Goal: Information Seeking & Learning: Check status

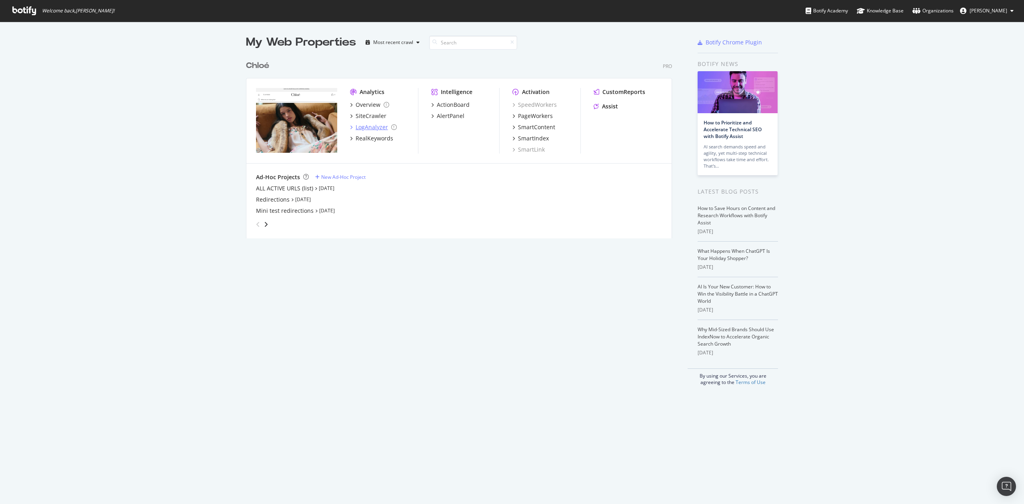
scroll to position [496, 1008]
click at [367, 104] on div "Overview" at bounding box center [368, 105] width 25 height 8
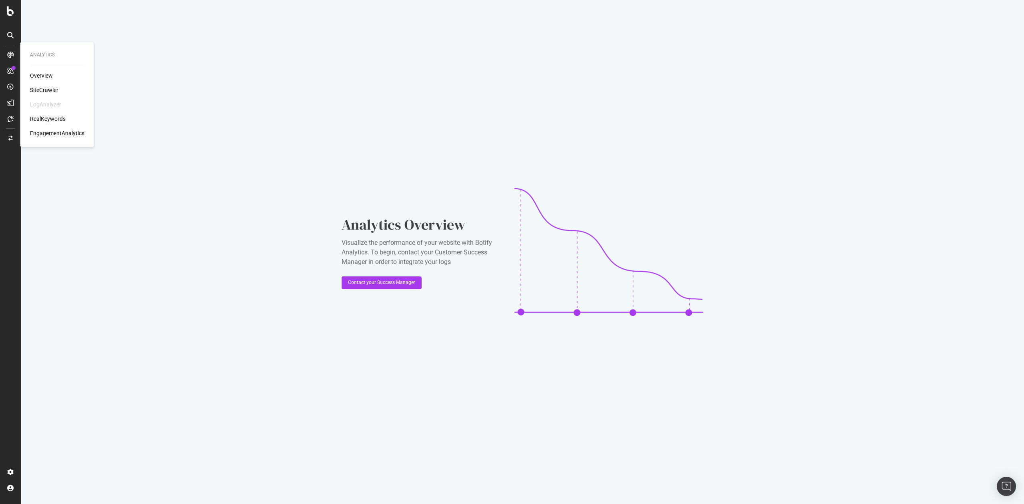
click at [44, 75] on div "Overview" at bounding box center [41, 76] width 23 height 8
click at [13, 71] on icon at bounding box center [10, 71] width 6 height 6
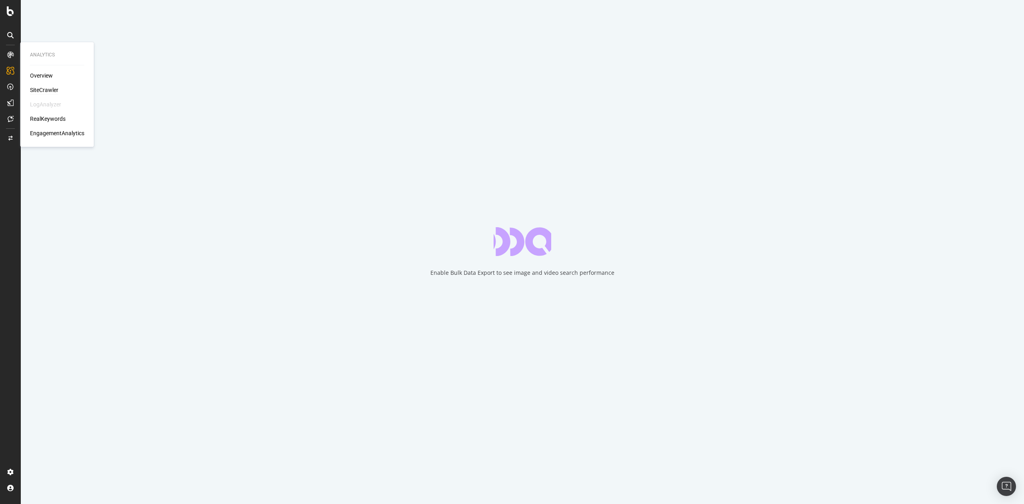
click at [39, 90] on div "SiteCrawler" at bounding box center [44, 90] width 28 height 8
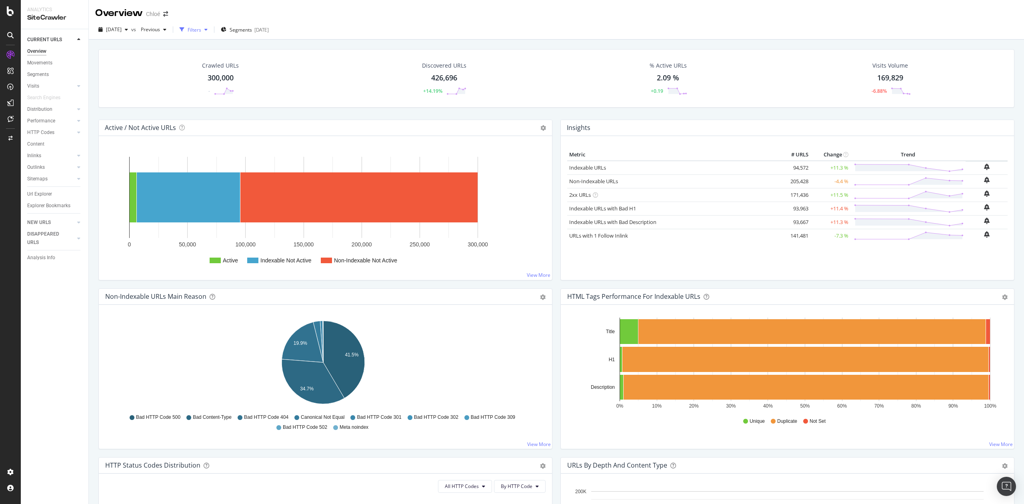
click at [188, 27] on div "button" at bounding box center [181, 29] width 11 height 11
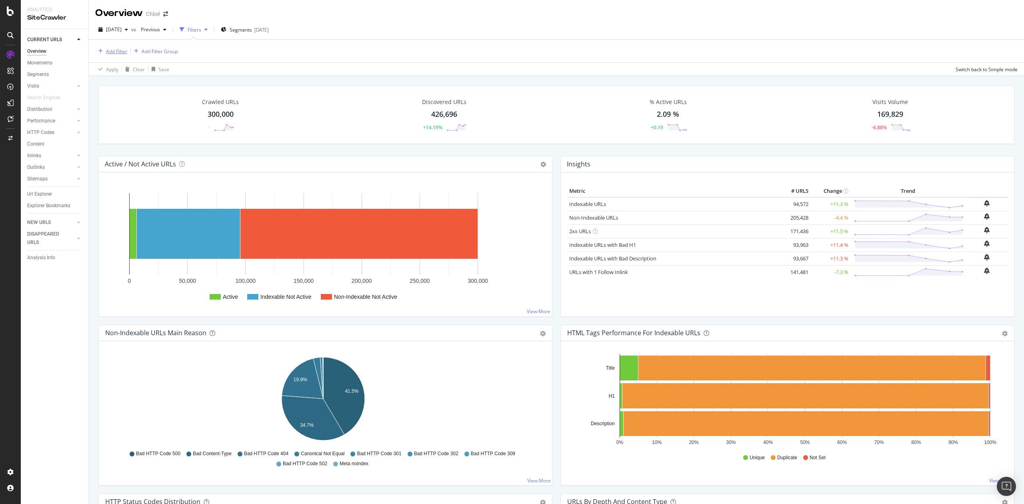
click at [115, 48] on div "Add Filter" at bounding box center [116, 51] width 21 height 7
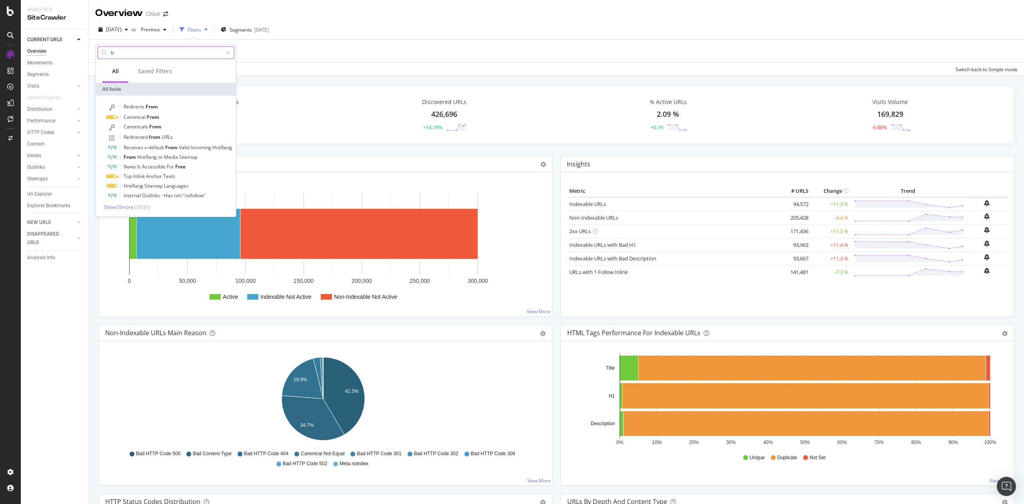
type input "f"
type input "l"
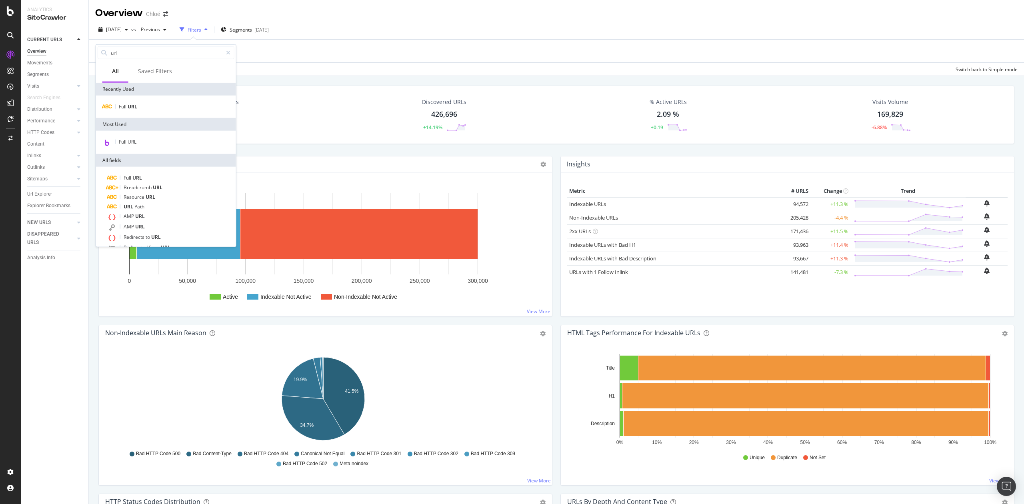
type input "url"
click at [125, 112] on div "Full URL" at bounding box center [166, 107] width 140 height 22
click at [128, 106] on span "URL" at bounding box center [133, 106] width 10 height 7
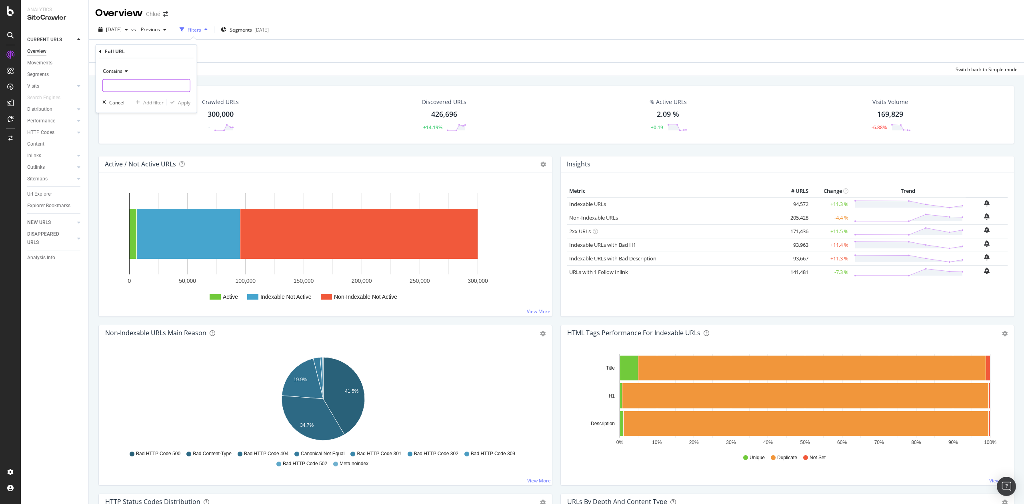
click at [123, 87] on input "text" at bounding box center [146, 85] width 87 height 13
type input "fr-fr"
click at [184, 106] on div "Contains fr-fr Cancel Add filter Apply" at bounding box center [146, 85] width 101 height 54
click at [181, 104] on div "Apply" at bounding box center [184, 102] width 12 height 7
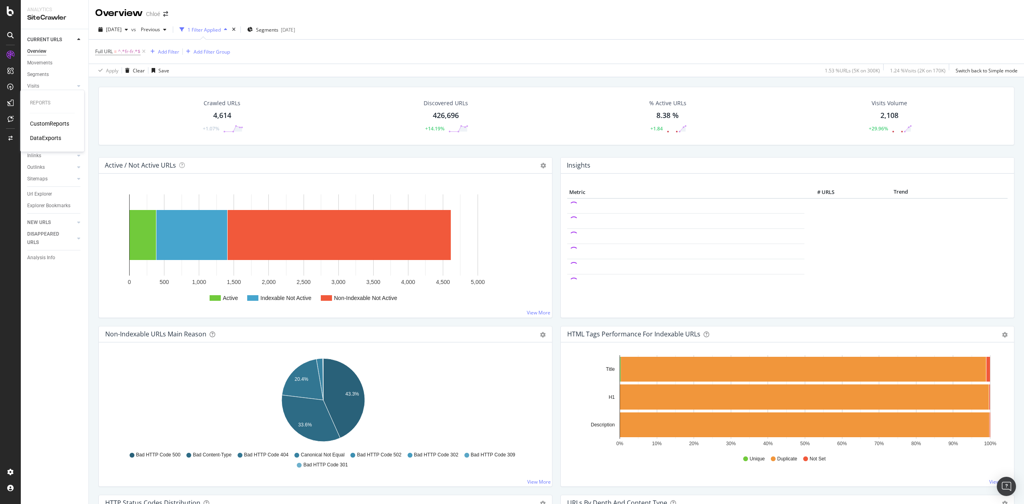
click at [52, 125] on div "CustomReports" at bounding box center [49, 124] width 39 height 8
